Goal: Task Accomplishment & Management: Manage account settings

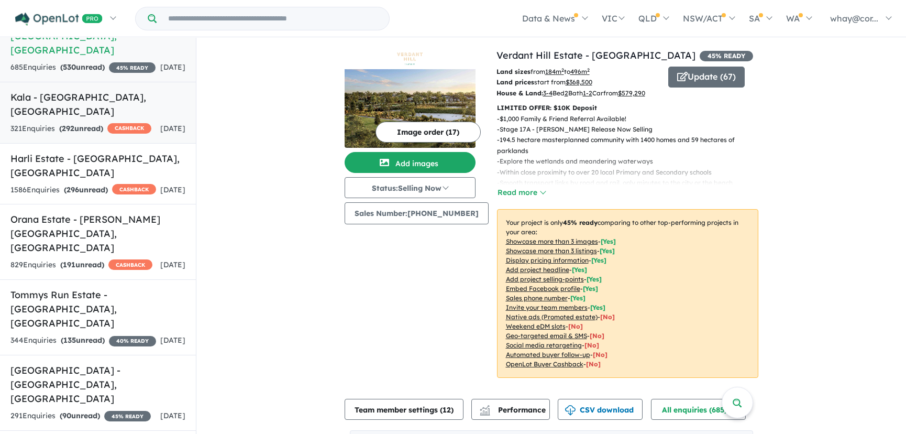
scroll to position [150, 0]
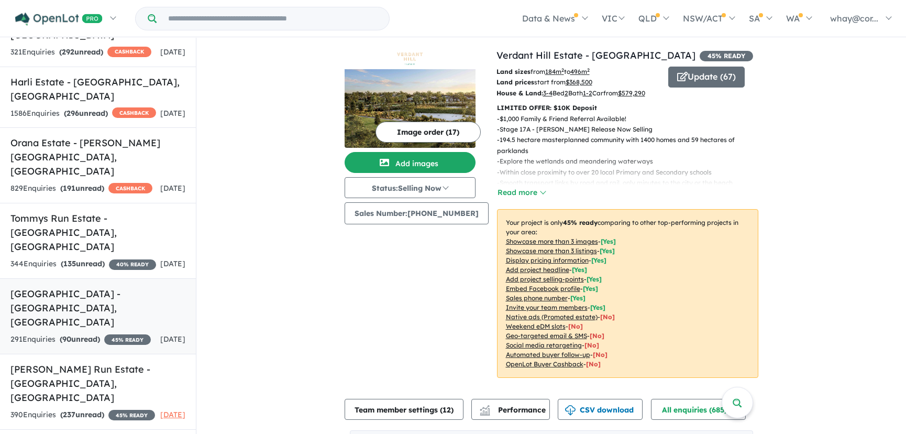
click at [60, 286] on h5 "[GEOGRAPHIC_DATA] - [GEOGRAPHIC_DATA] , [GEOGRAPHIC_DATA]" at bounding box center [97, 307] width 175 height 42
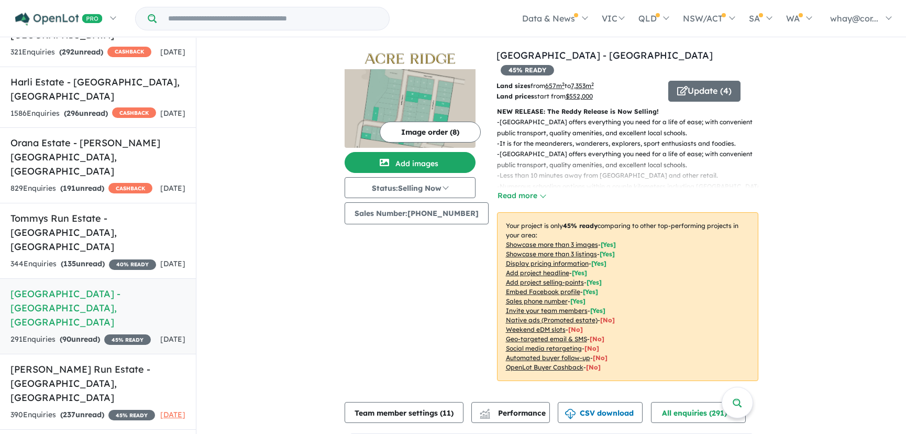
click at [415, 91] on img at bounding box center [410, 108] width 131 height 79
click at [703, 81] on button "Update ( 4 )" at bounding box center [704, 91] width 72 height 21
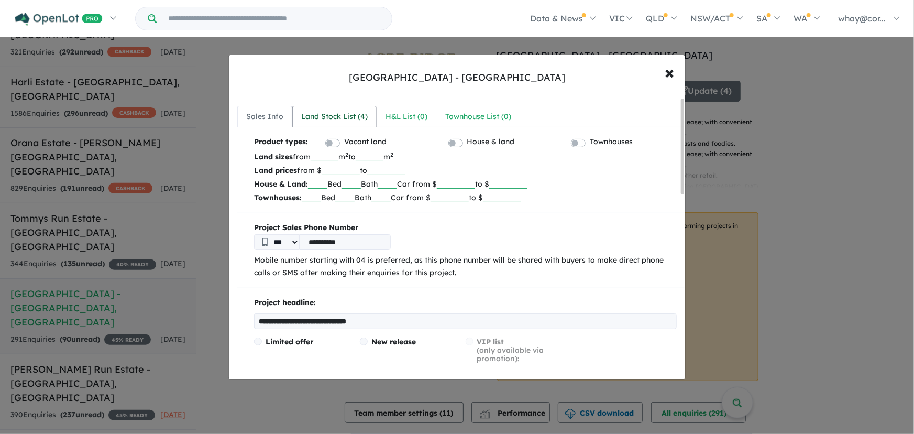
click at [364, 116] on div "Land Stock List ( 4 )" at bounding box center [334, 116] width 67 height 13
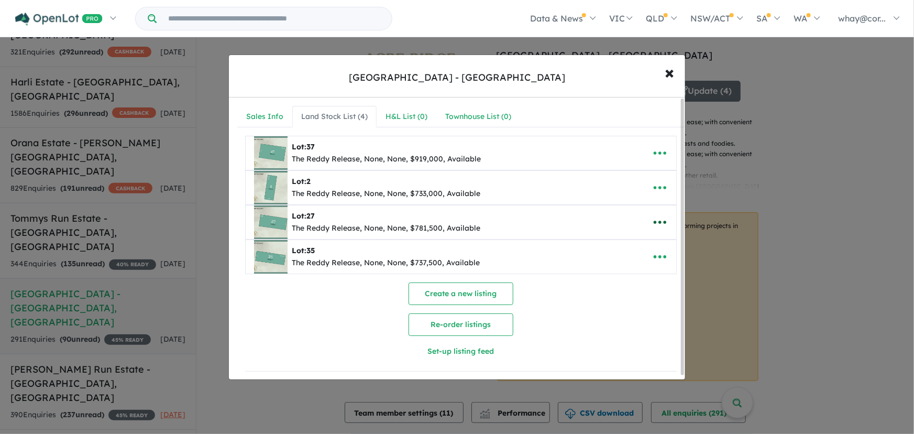
click at [662, 222] on icon "button" at bounding box center [660, 221] width 13 height 3
click at [666, 189] on button "button" at bounding box center [660, 187] width 32 height 24
click at [632, 238] on link "Remove" at bounding box center [636, 237] width 77 height 24
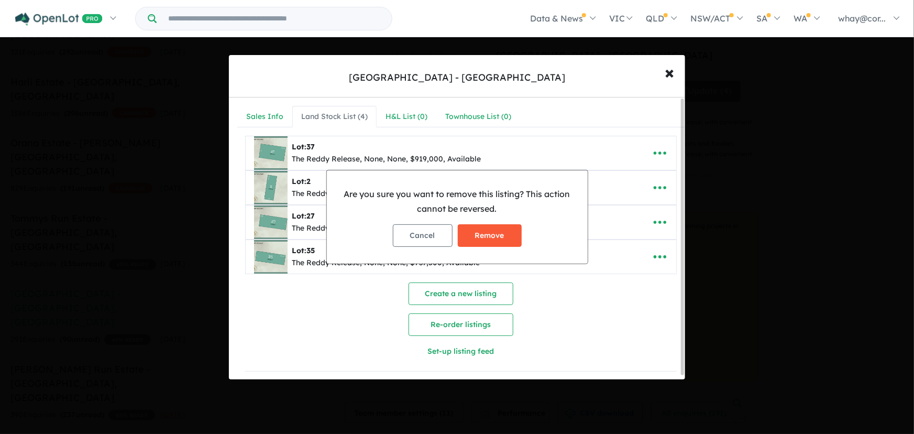
click at [470, 234] on button "Remove" at bounding box center [490, 235] width 64 height 23
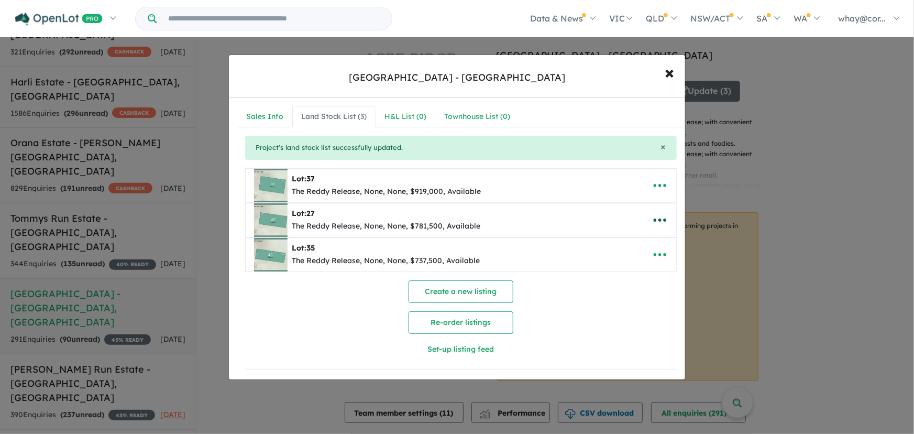
click at [662, 220] on icon "button" at bounding box center [660, 220] width 16 height 16
click at [610, 272] on link "Remove" at bounding box center [636, 270] width 77 height 24
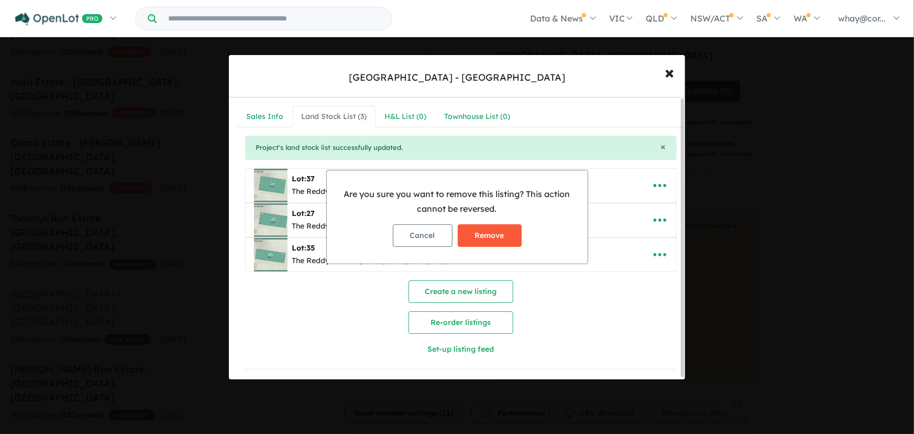
click at [470, 232] on button "Remove" at bounding box center [490, 235] width 64 height 23
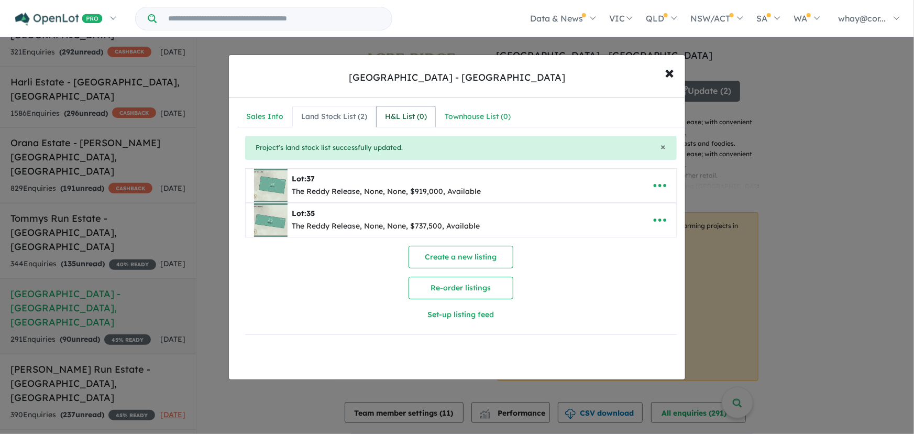
click at [417, 113] on div "H&L List ( 0 )" at bounding box center [406, 116] width 42 height 13
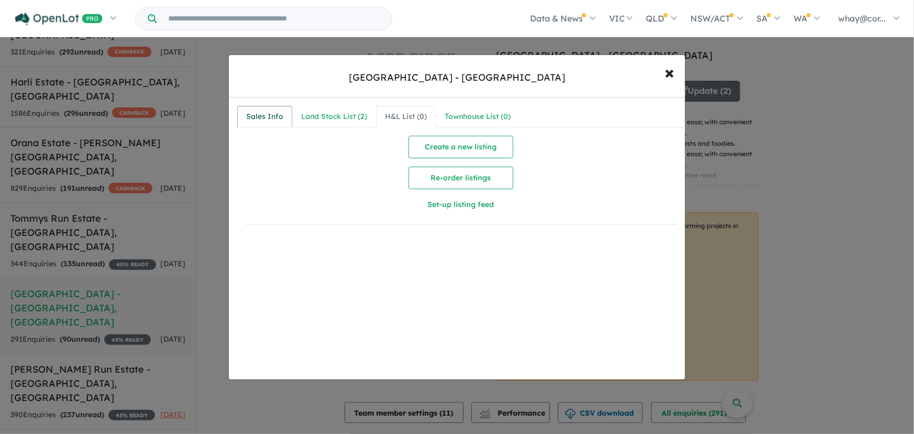
click at [261, 118] on div "Sales Info" at bounding box center [264, 116] width 37 height 13
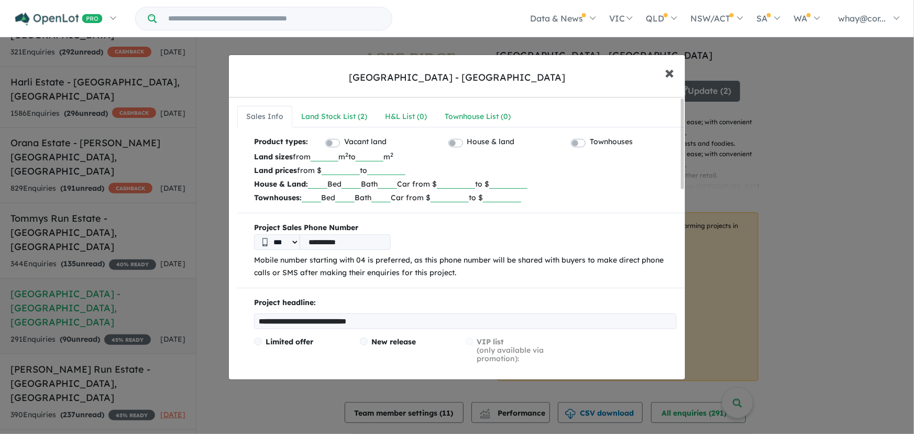
click at [673, 72] on span "×" at bounding box center [669, 72] width 9 height 23
